Goal: Book appointment/travel/reservation

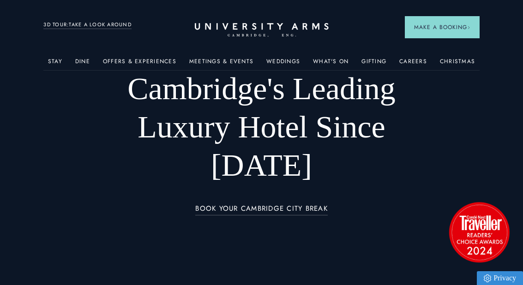
click at [453, 65] on link "Christmas" at bounding box center [457, 64] width 35 height 12
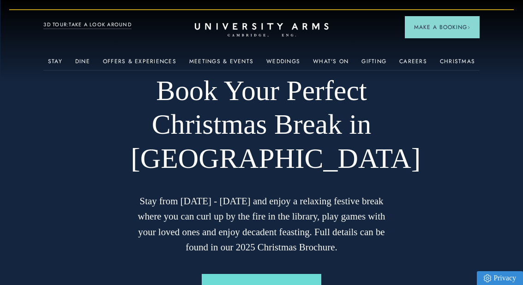
click at [417, 212] on link "MAKE A BOOKING" at bounding box center [410, 212] width 94 height 21
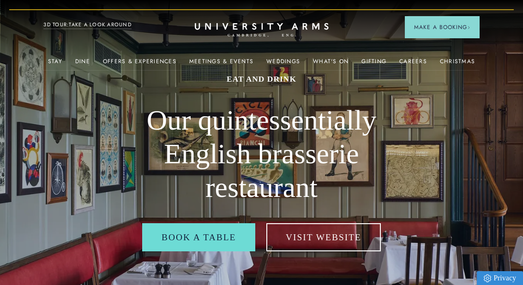
click at [217, 238] on link "Book a table" at bounding box center [198, 237] width 113 height 28
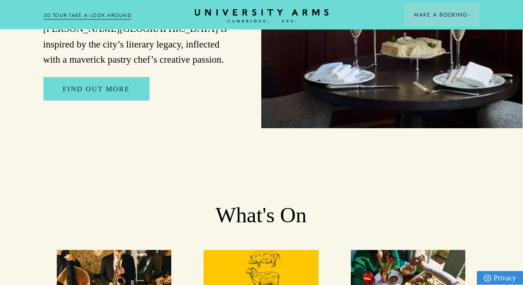
scroll to position [1308, 0]
click at [457, 15] on span "Make a Booking" at bounding box center [442, 15] width 56 height 8
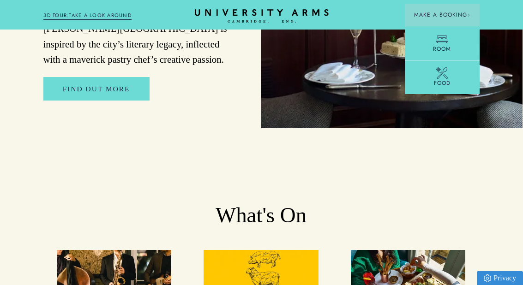
click at [449, 78] on link "Food" at bounding box center [442, 77] width 75 height 34
